Goal: Check status: Check status

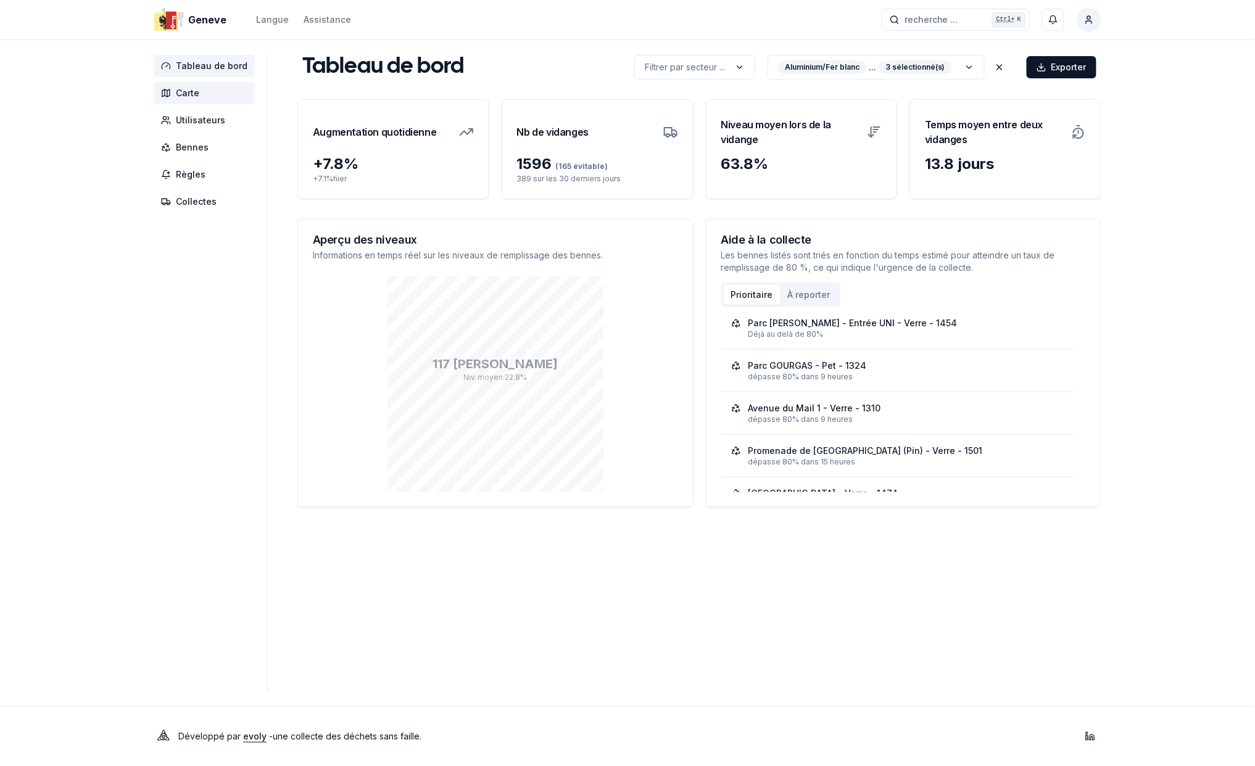
drag, startPoint x: 0, startPoint y: 0, endPoint x: 191, endPoint y: 90, distance: 210.8
click at [191, 90] on span "Carte" at bounding box center [187, 93] width 23 height 12
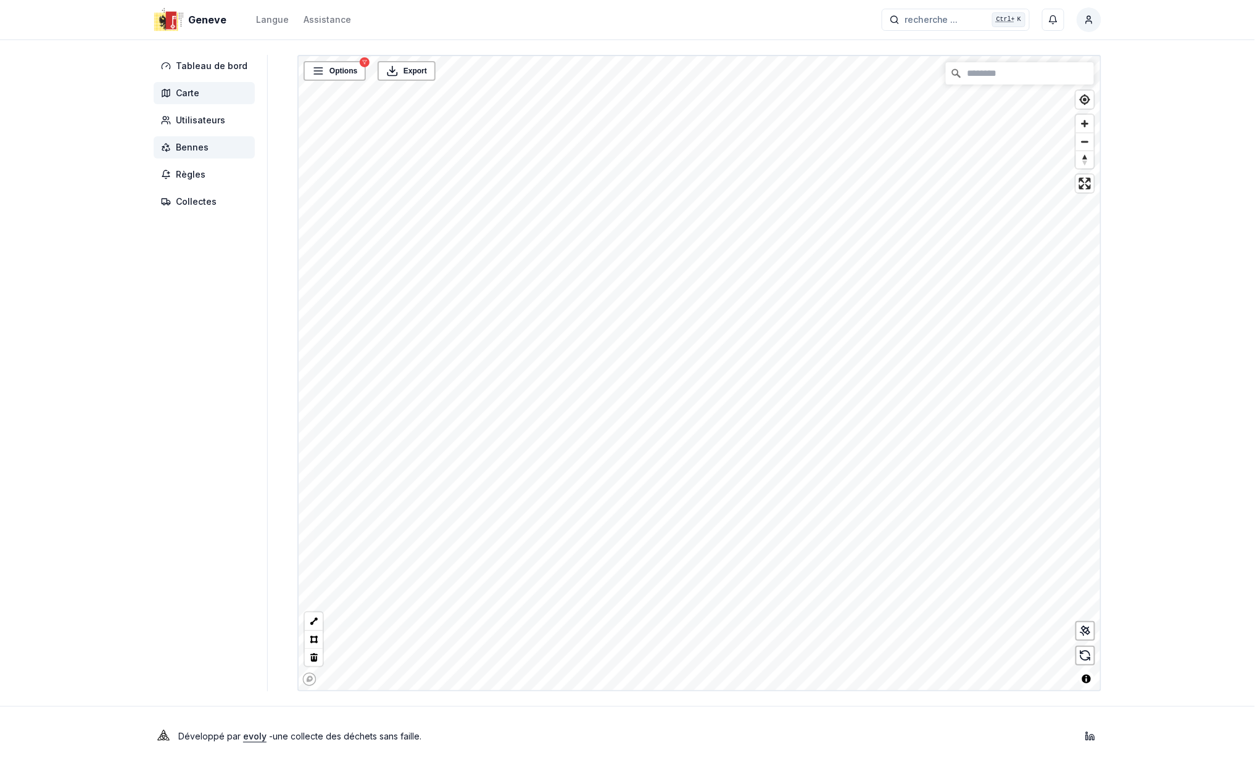
click at [188, 146] on span "Bennes" at bounding box center [192, 147] width 33 height 12
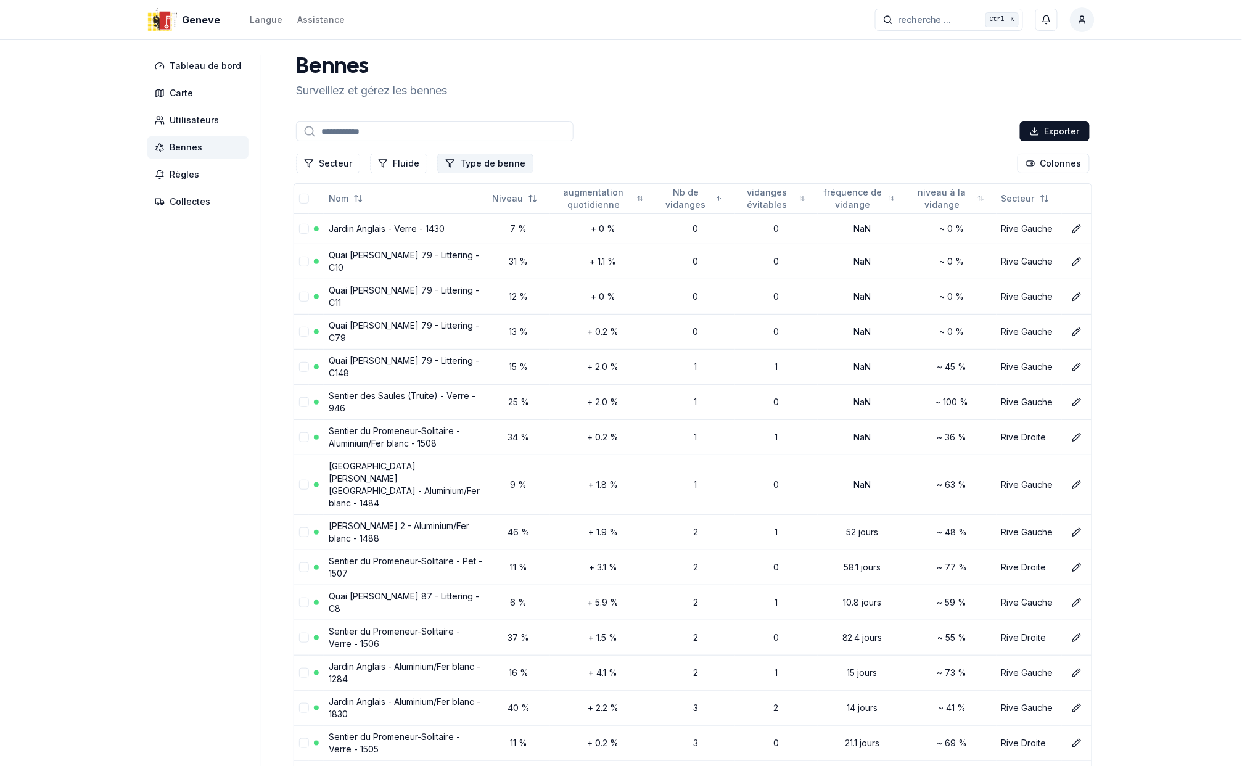
click at [484, 164] on button "Type de benne" at bounding box center [485, 164] width 96 height 20
click at [405, 160] on button "Fluide" at bounding box center [398, 164] width 57 height 20
click at [376, 255] on div "Suggestions" at bounding box center [378, 256] width 10 height 10
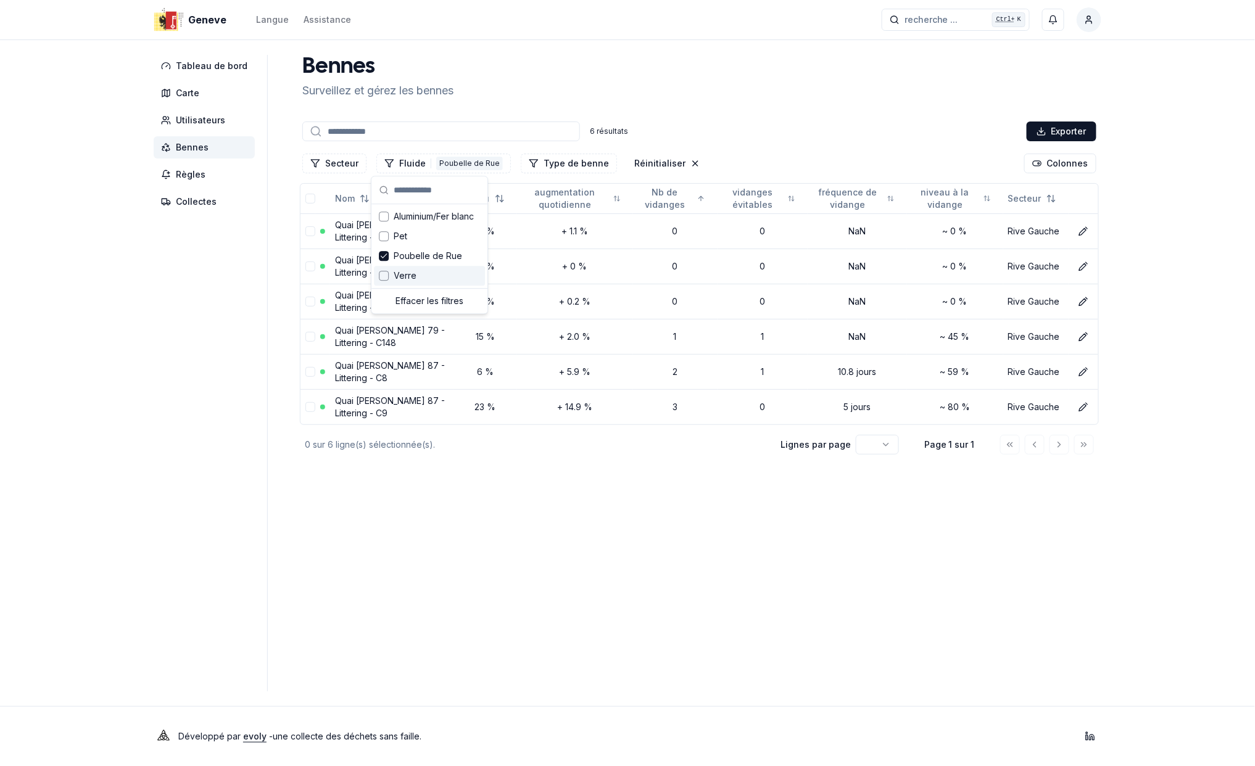
click at [788, 74] on div "[PERSON_NAME] et [PERSON_NAME] [PERSON_NAME]" at bounding box center [699, 77] width 804 height 44
click at [394, 366] on link "Quai [PERSON_NAME] 87 - Littering - C8" at bounding box center [390, 371] width 110 height 23
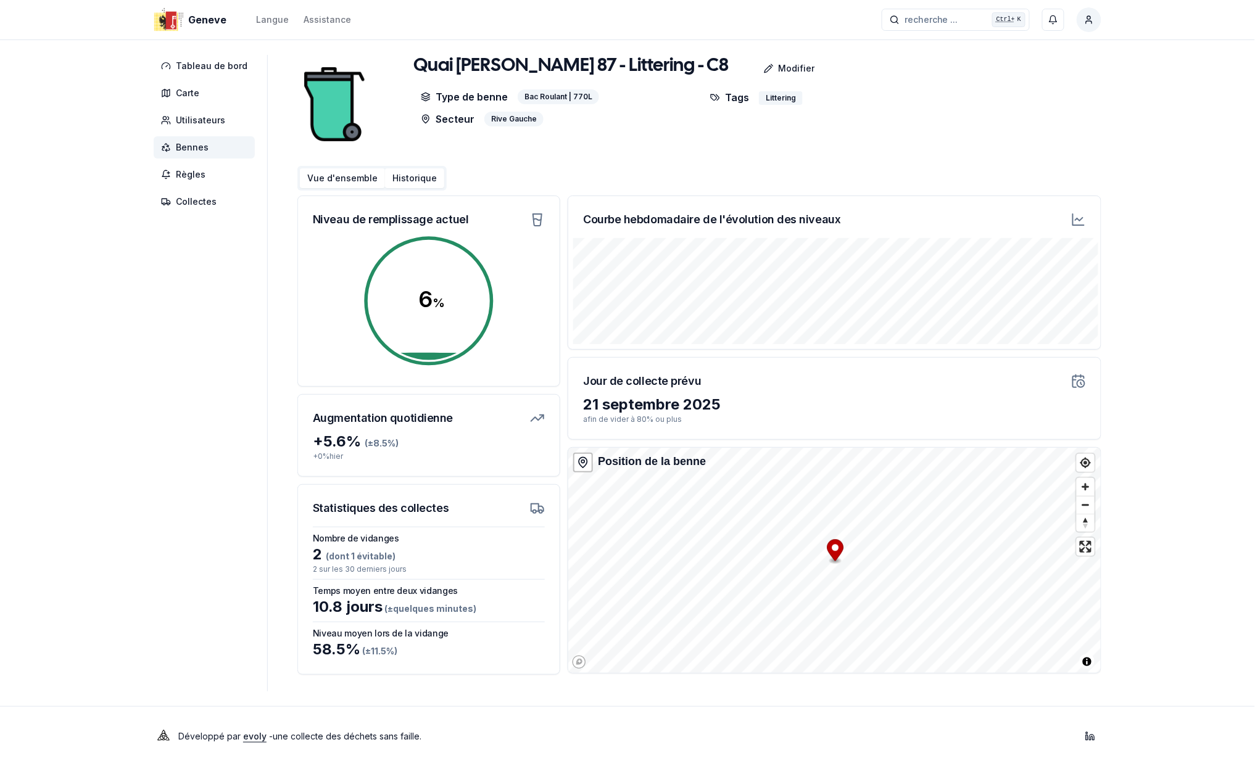
click at [415, 180] on button "Historique" at bounding box center [414, 178] width 59 height 20
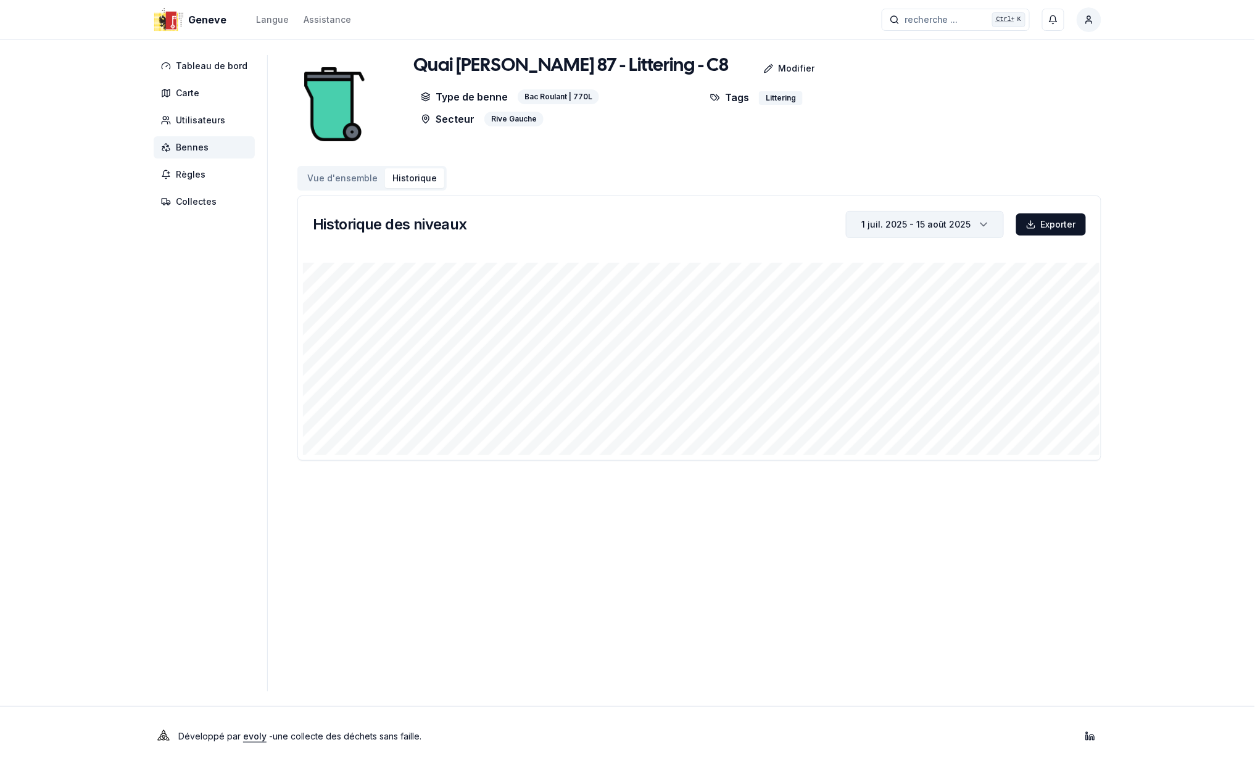
click at [940, 223] on div "1 juil. 2025 - 15 août 2025" at bounding box center [916, 224] width 110 height 12
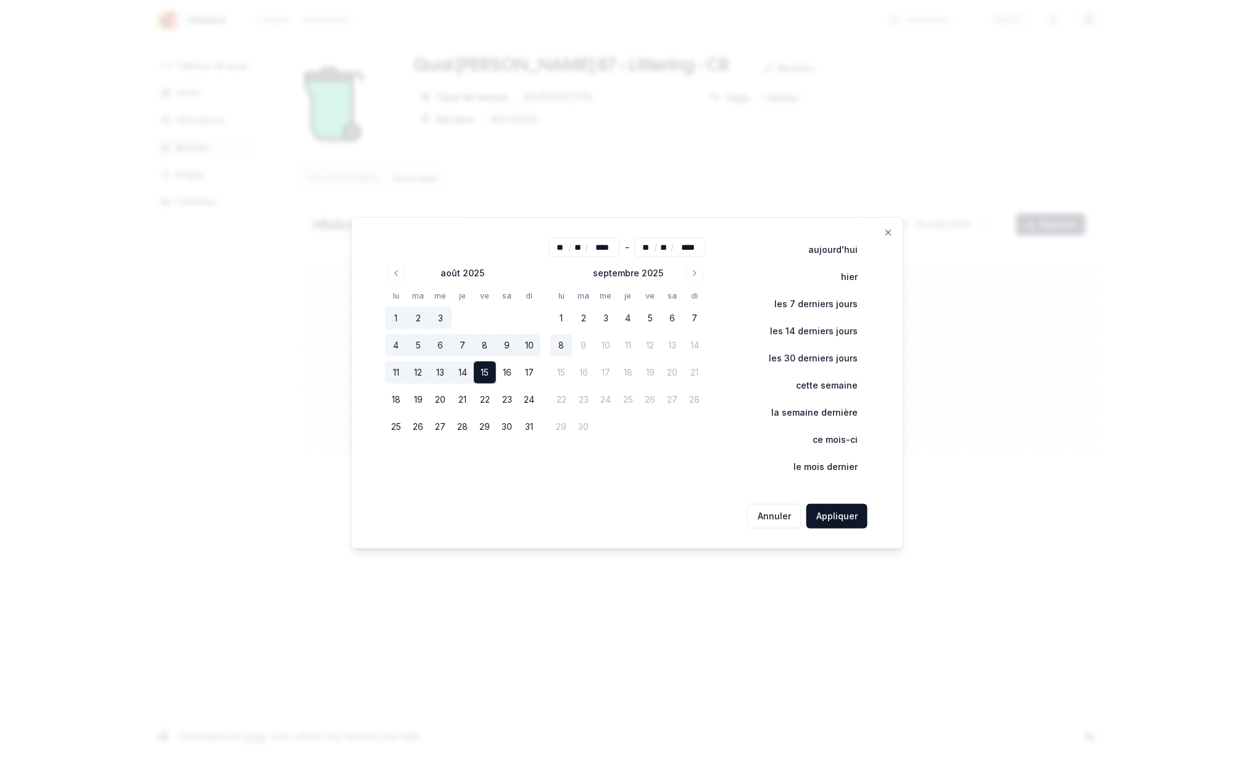
click at [489, 373] on button "15" at bounding box center [485, 373] width 22 height 22
type input "**"
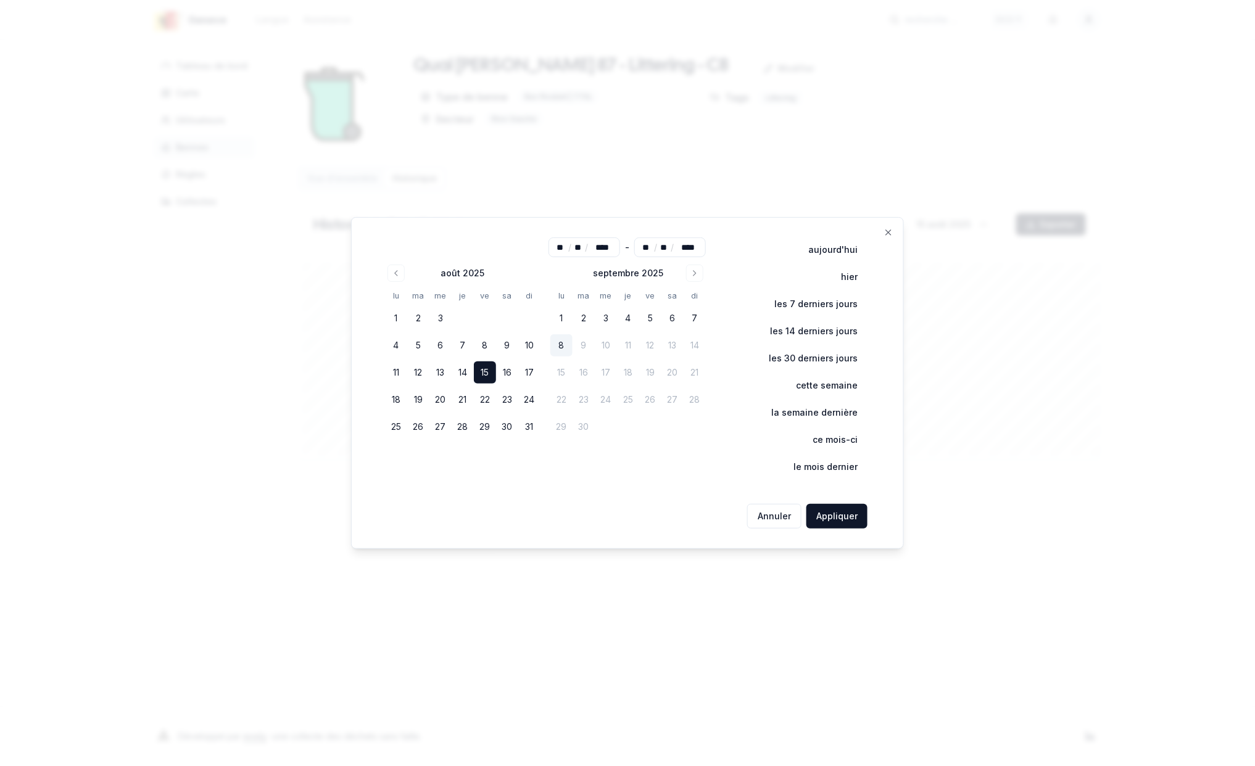
click at [559, 344] on button "8" at bounding box center [561, 345] width 22 height 22
click at [838, 516] on button "Appliquer" at bounding box center [836, 516] width 61 height 25
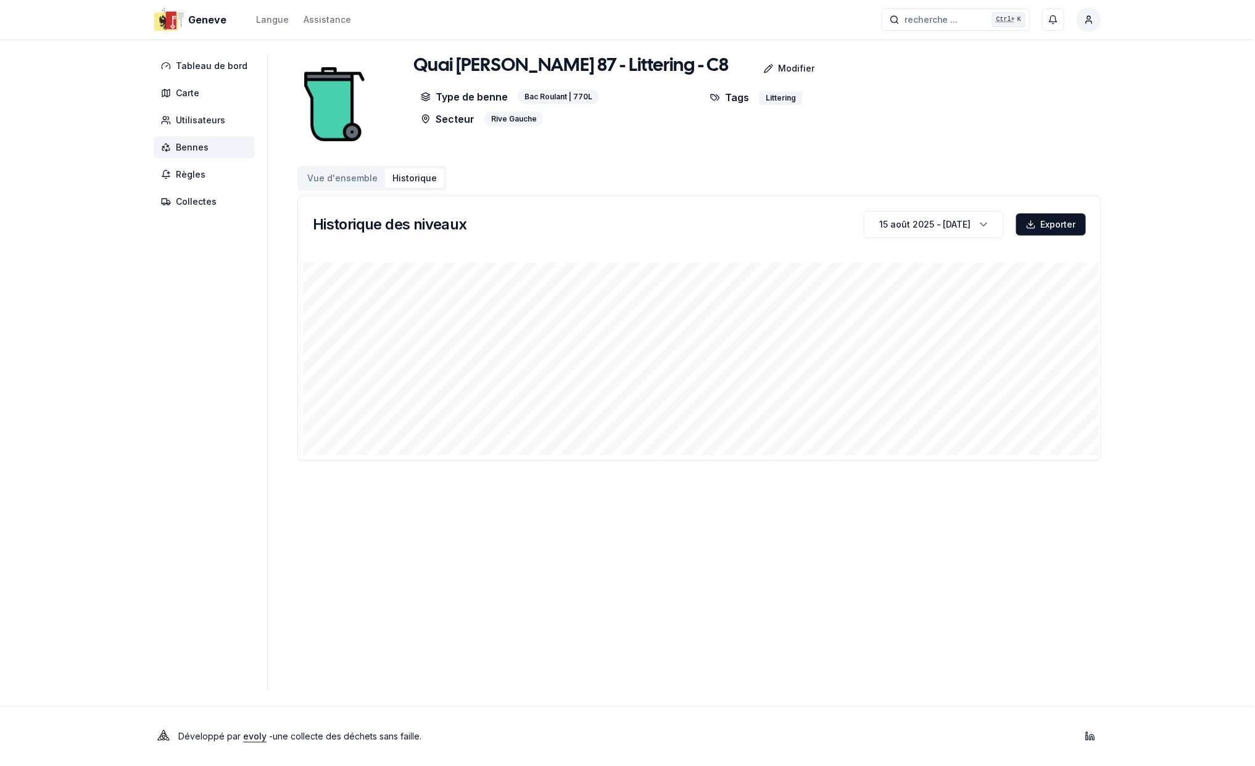
click at [195, 148] on span "Bennes" at bounding box center [192, 147] width 33 height 12
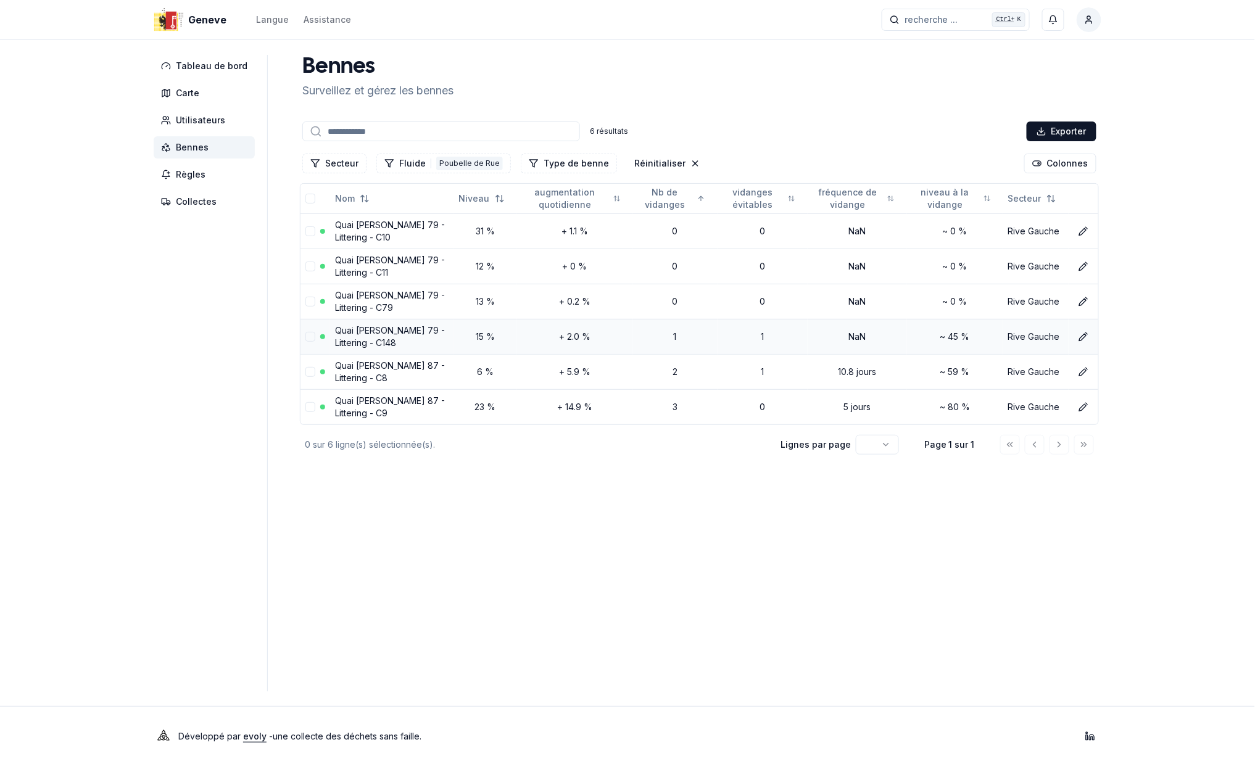
click at [376, 329] on link "Quai [PERSON_NAME] 79 - Littering - C148" at bounding box center [390, 336] width 110 height 23
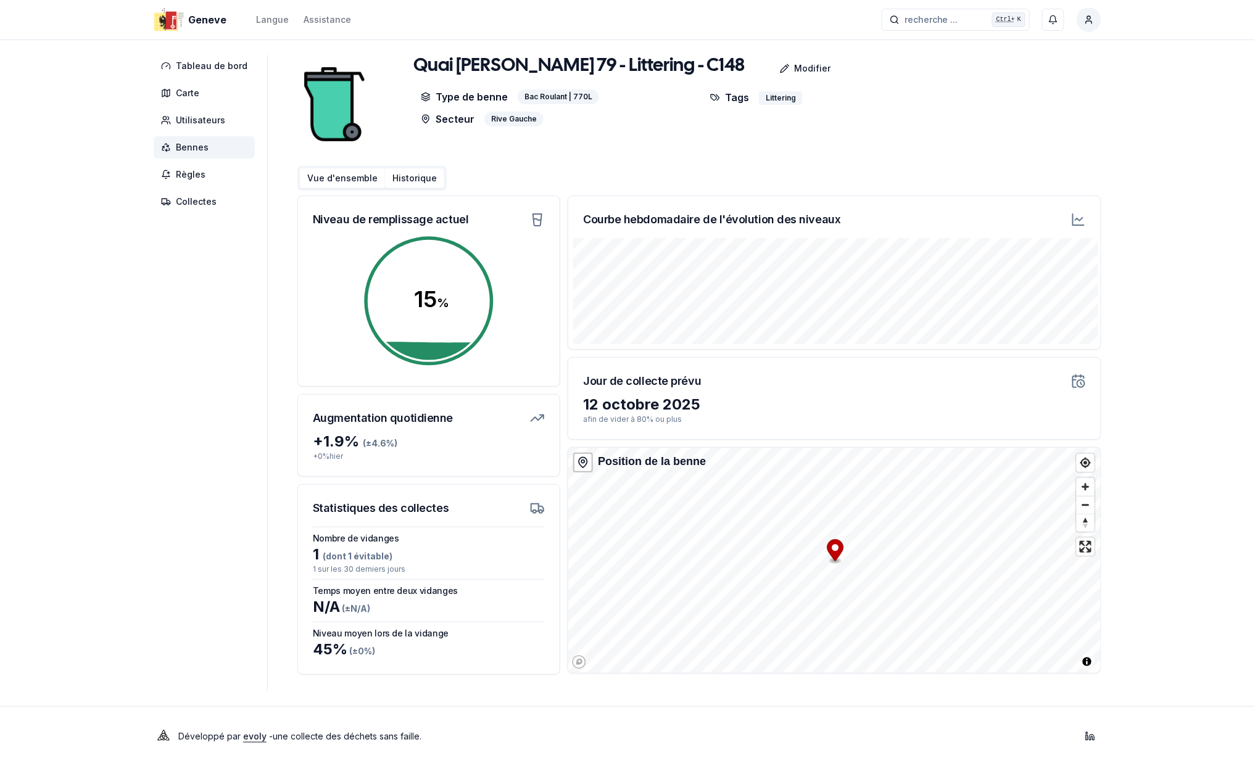
click at [398, 176] on button "Historique" at bounding box center [414, 178] width 59 height 20
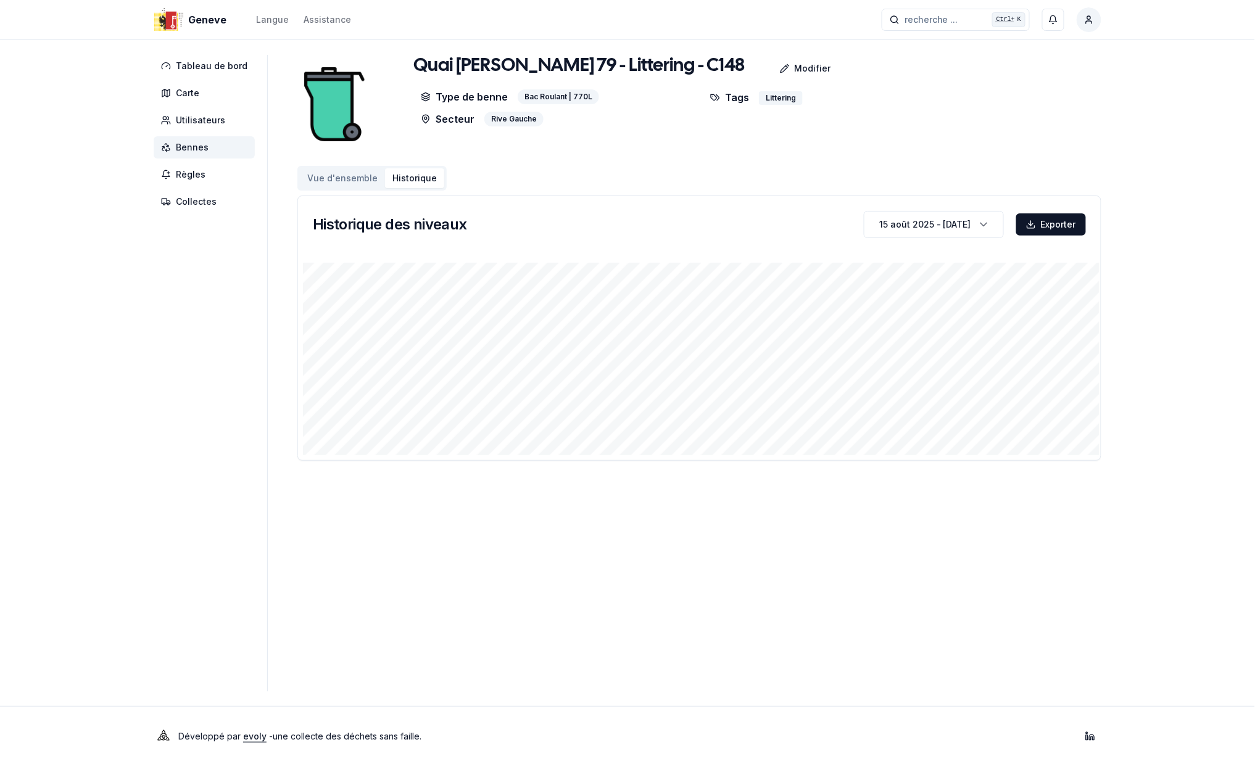
click at [192, 146] on span "Bennes" at bounding box center [192, 147] width 33 height 12
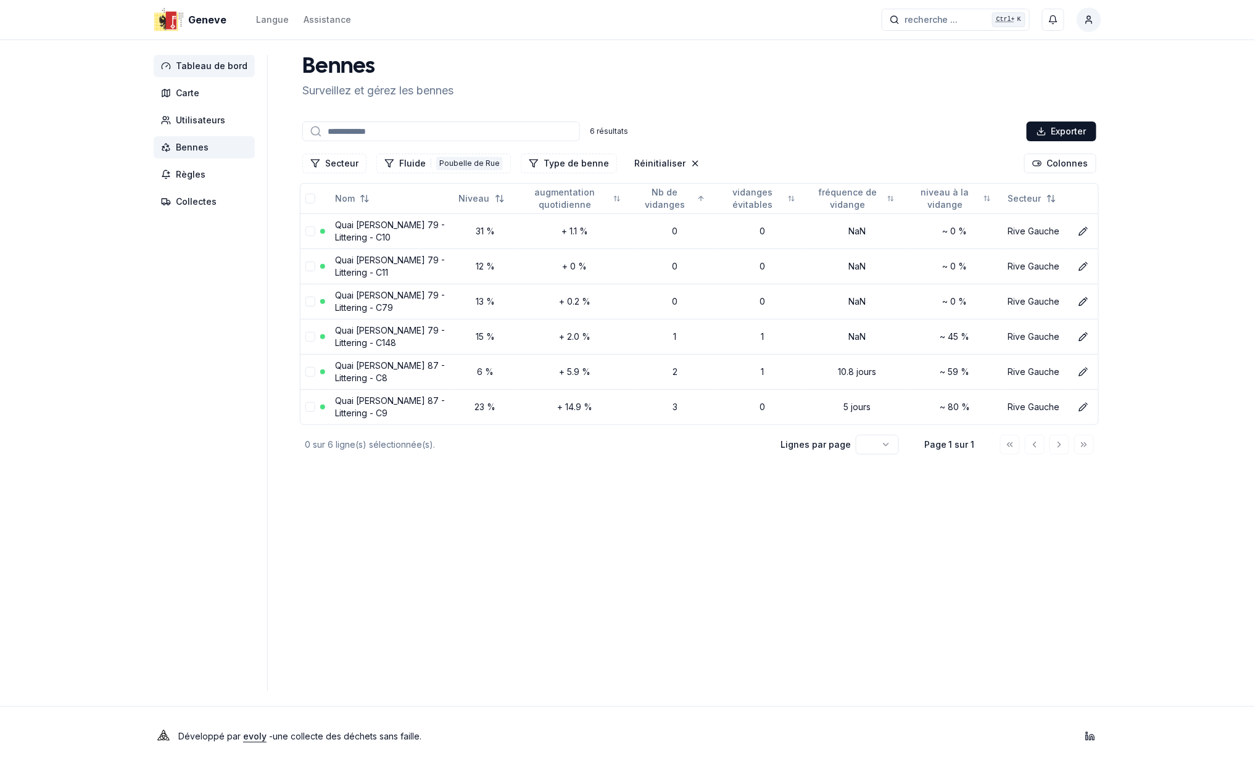
click at [199, 64] on span "Tableau de bord" at bounding box center [212, 66] width 72 height 12
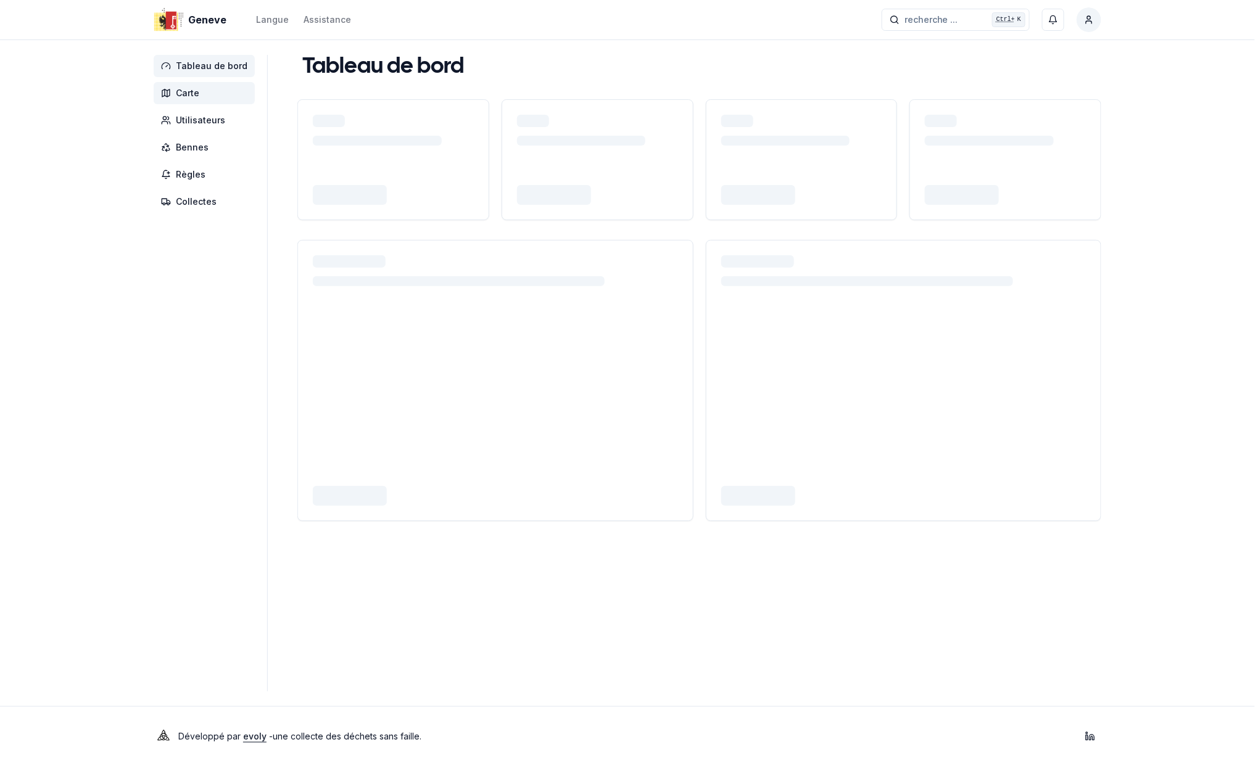
click at [186, 90] on span "Carte" at bounding box center [187, 93] width 23 height 12
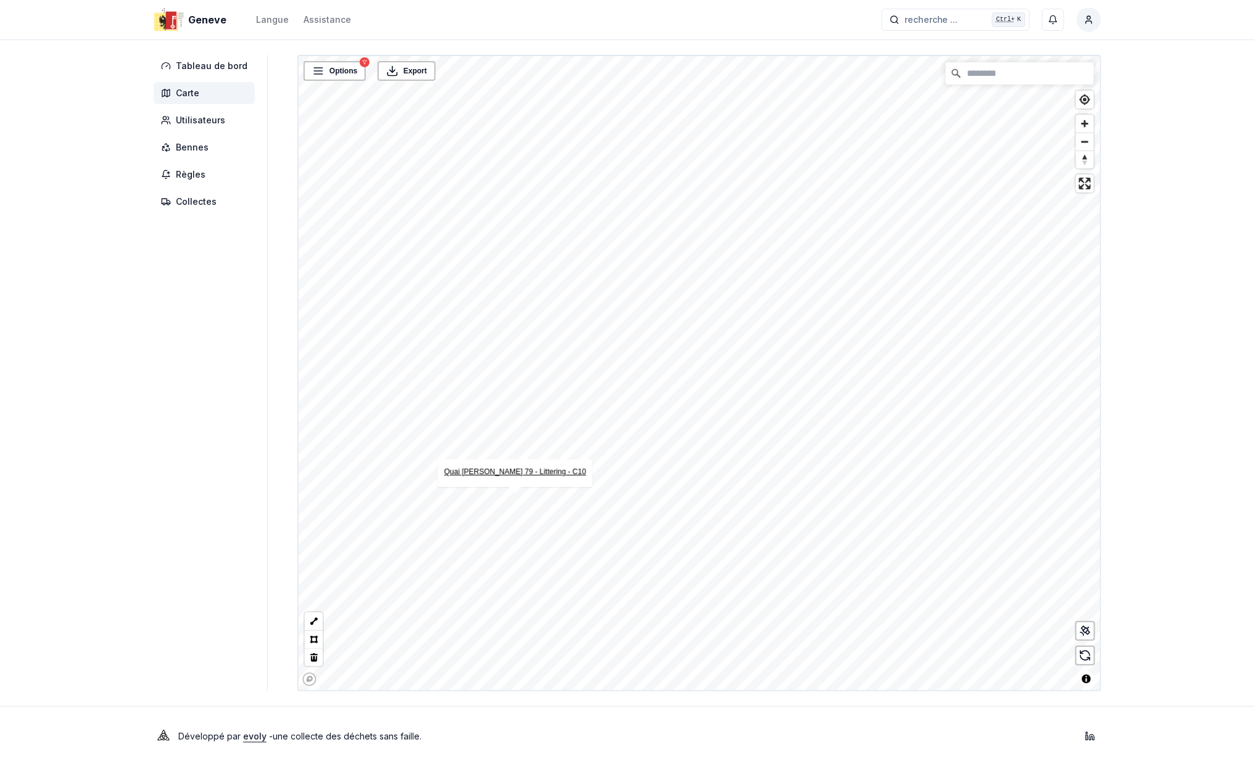
click at [515, 474] on link "Quai [PERSON_NAME] 79 - Littering - C10" at bounding box center [515, 472] width 142 height 9
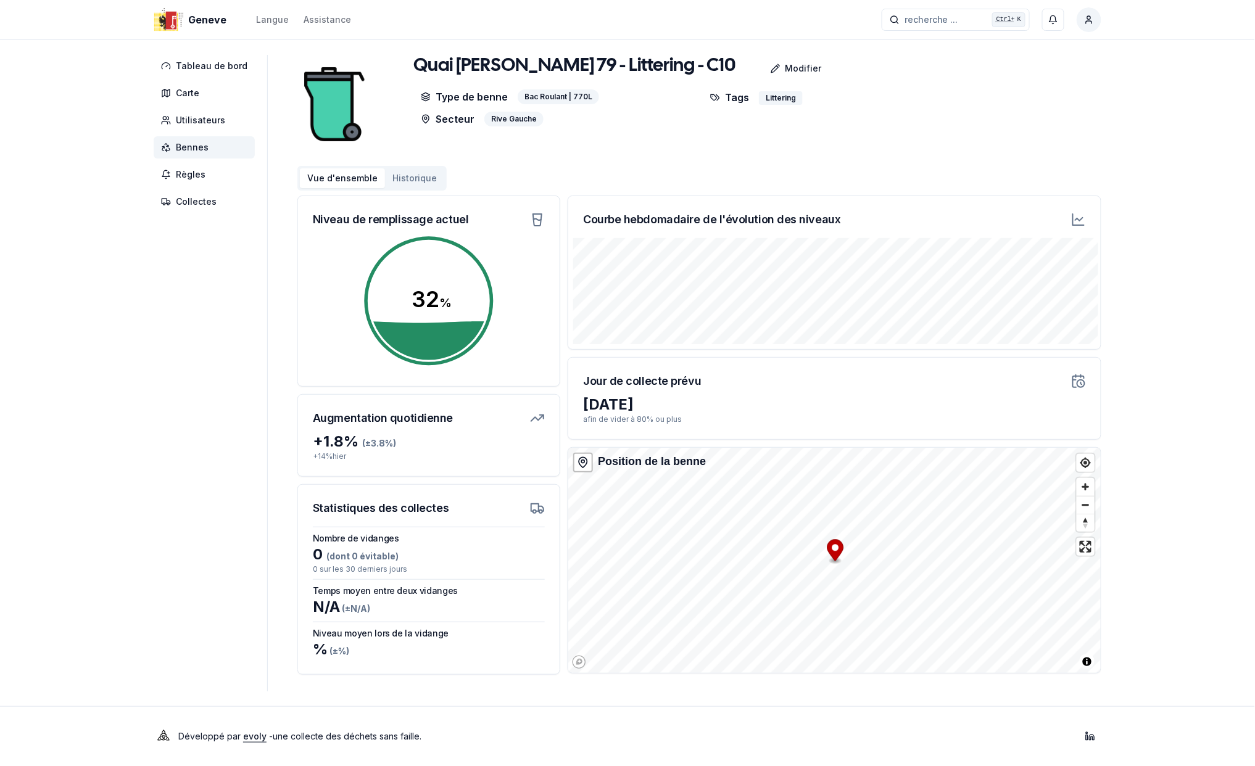
click at [398, 173] on button "Historique" at bounding box center [414, 178] width 59 height 20
